Goal: Task Accomplishment & Management: Manage account settings

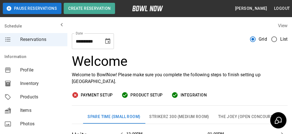
scroll to position [0, 163]
click at [108, 42] on icon "Choose date, selected date is Oct 2, 2025" at bounding box center [107, 41] width 5 height 6
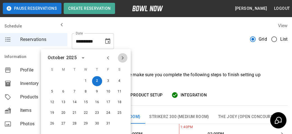
click at [126, 59] on icon "Next month" at bounding box center [122, 57] width 7 height 7
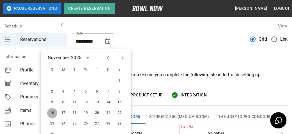
click at [52, 113] on button "16" at bounding box center [52, 113] width 10 height 10
type input "**********"
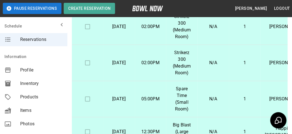
scroll to position [281, 0]
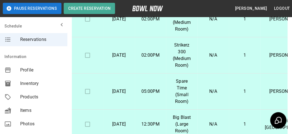
click at [58, 27] on icon "mailbox folders" at bounding box center [61, 24] width 7 height 7
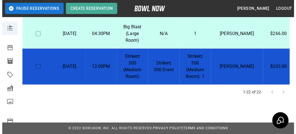
scroll to position [586, 20]
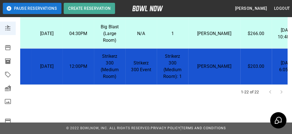
click at [137, 60] on p "Strikerz 300 Event" at bounding box center [141, 66] width 22 height 13
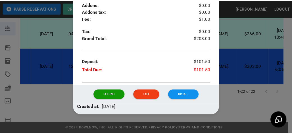
scroll to position [247, 0]
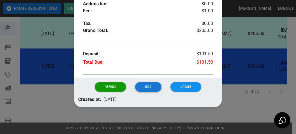
click at [147, 86] on button "Exit" at bounding box center [148, 87] width 26 height 10
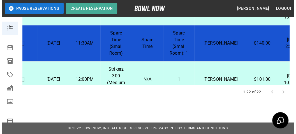
scroll to position [418, 16]
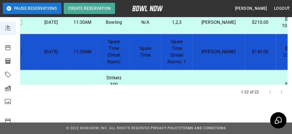
click at [201, 55] on p "[PERSON_NAME]" at bounding box center [218, 52] width 43 height 7
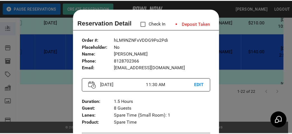
scroll to position [9, 0]
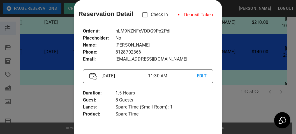
click at [226, 98] on div at bounding box center [148, 67] width 296 height 134
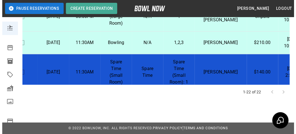
scroll to position [390, 16]
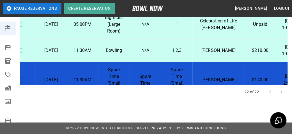
click at [202, 54] on p "[PERSON_NAME]" at bounding box center [218, 50] width 43 height 7
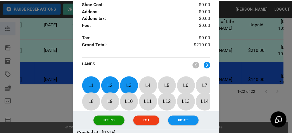
scroll to position [284, 0]
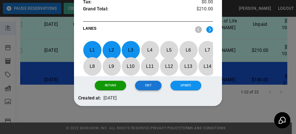
click at [150, 86] on button "Exit" at bounding box center [148, 86] width 26 height 10
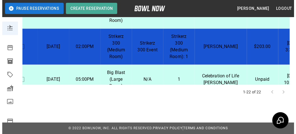
scroll to position [334, 16]
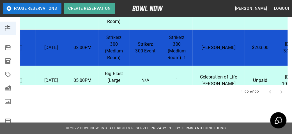
click at [169, 50] on p "Strikerz 300 (Medium Room): 1" at bounding box center [177, 47] width 22 height 27
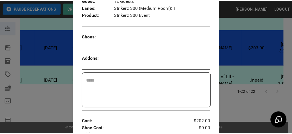
scroll to position [135, 0]
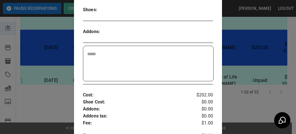
click at [226, 103] on div at bounding box center [148, 67] width 296 height 134
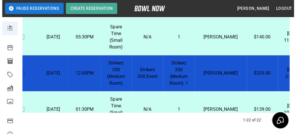
scroll to position [81, 16]
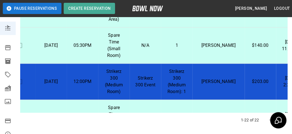
click at [168, 72] on p "Strikerz 300 (Medium Room): 1" at bounding box center [177, 81] width 22 height 27
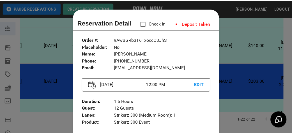
scroll to position [9, 0]
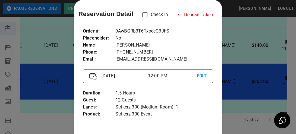
click at [220, 105] on div at bounding box center [148, 67] width 296 height 134
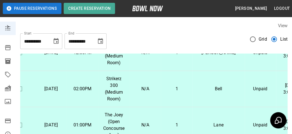
scroll to position [140, 16]
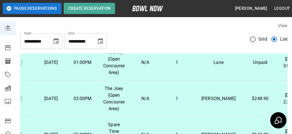
click at [100, 41] on icon "Choose date, selected date is Nov 2, 2025" at bounding box center [100, 41] width 7 height 7
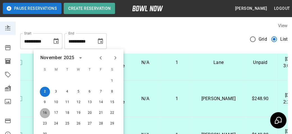
click at [47, 115] on button "16" at bounding box center [45, 113] width 10 height 10
type input "**********"
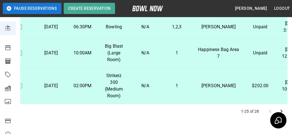
scroll to position [148, 0]
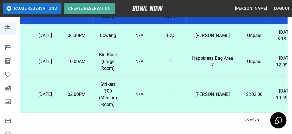
click at [239, 97] on td "$202.00" at bounding box center [254, 95] width 31 height 36
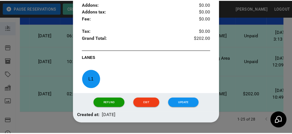
scroll to position [256, 0]
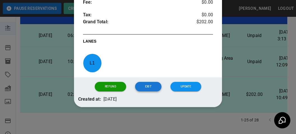
click at [153, 88] on button "Exit" at bounding box center [148, 87] width 26 height 10
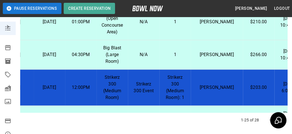
scroll to position [569, 18]
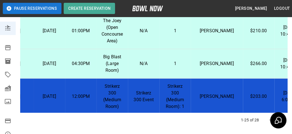
click at [7, 28] on icon "mailbox folders" at bounding box center [7, 26] width 7 height 7
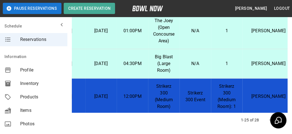
click at [33, 70] on span "Profile" at bounding box center [41, 70] width 43 height 7
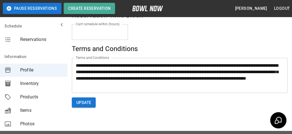
scroll to position [353, 0]
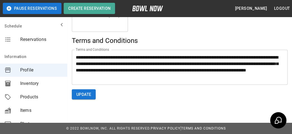
click at [35, 87] on span "Inventory" at bounding box center [41, 83] width 43 height 7
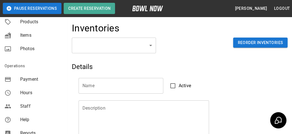
scroll to position [84, 0]
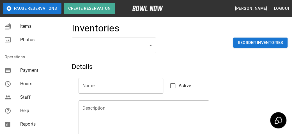
click at [31, 71] on span "Payment" at bounding box center [41, 70] width 43 height 7
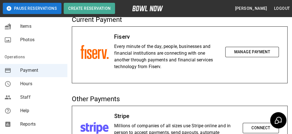
scroll to position [112, 0]
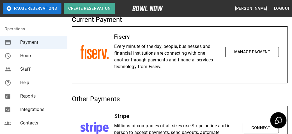
click at [37, 100] on div "Reports" at bounding box center [33, 95] width 67 height 13
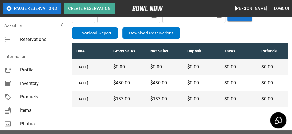
scroll to position [47, 0]
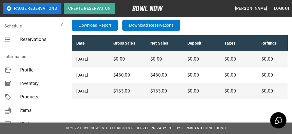
click at [100, 22] on button "Download Report" at bounding box center [95, 25] width 46 height 11
click at [154, 24] on button "Download Reservations" at bounding box center [151, 25] width 58 height 11
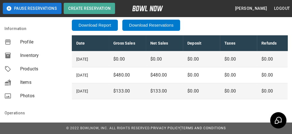
scroll to position [0, 0]
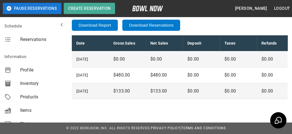
click at [37, 72] on span "Profile" at bounding box center [41, 70] width 43 height 7
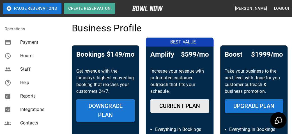
scroll to position [140, 0]
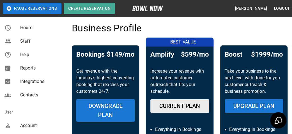
click at [38, 81] on span "Integrations" at bounding box center [41, 81] width 43 height 7
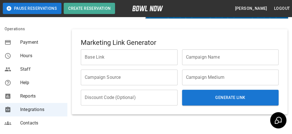
scroll to position [140, 0]
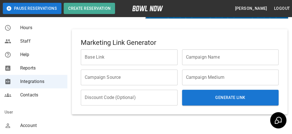
click at [32, 95] on span "Contacts" at bounding box center [41, 95] width 43 height 7
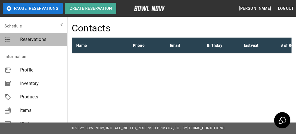
click at [41, 37] on span "Reservations" at bounding box center [41, 39] width 43 height 7
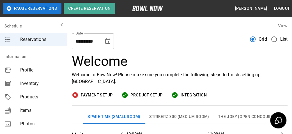
scroll to position [0, 244]
